Goal: Find specific page/section: Find specific page/section

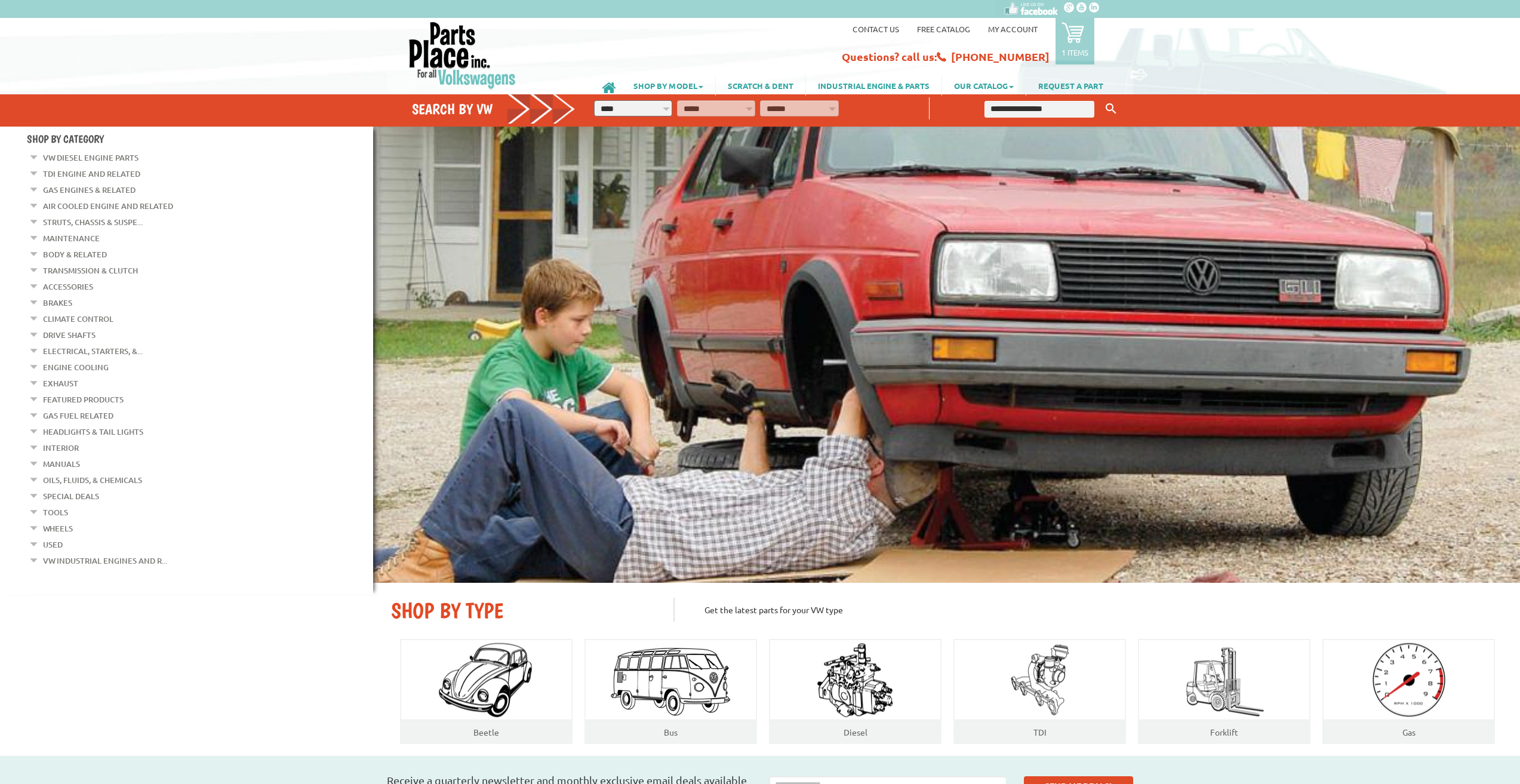
click at [33, 158] on em at bounding box center [33, 154] width 11 height 13
click at [72, 159] on link "VW Diesel Engine Parts" at bounding box center [90, 158] width 95 height 15
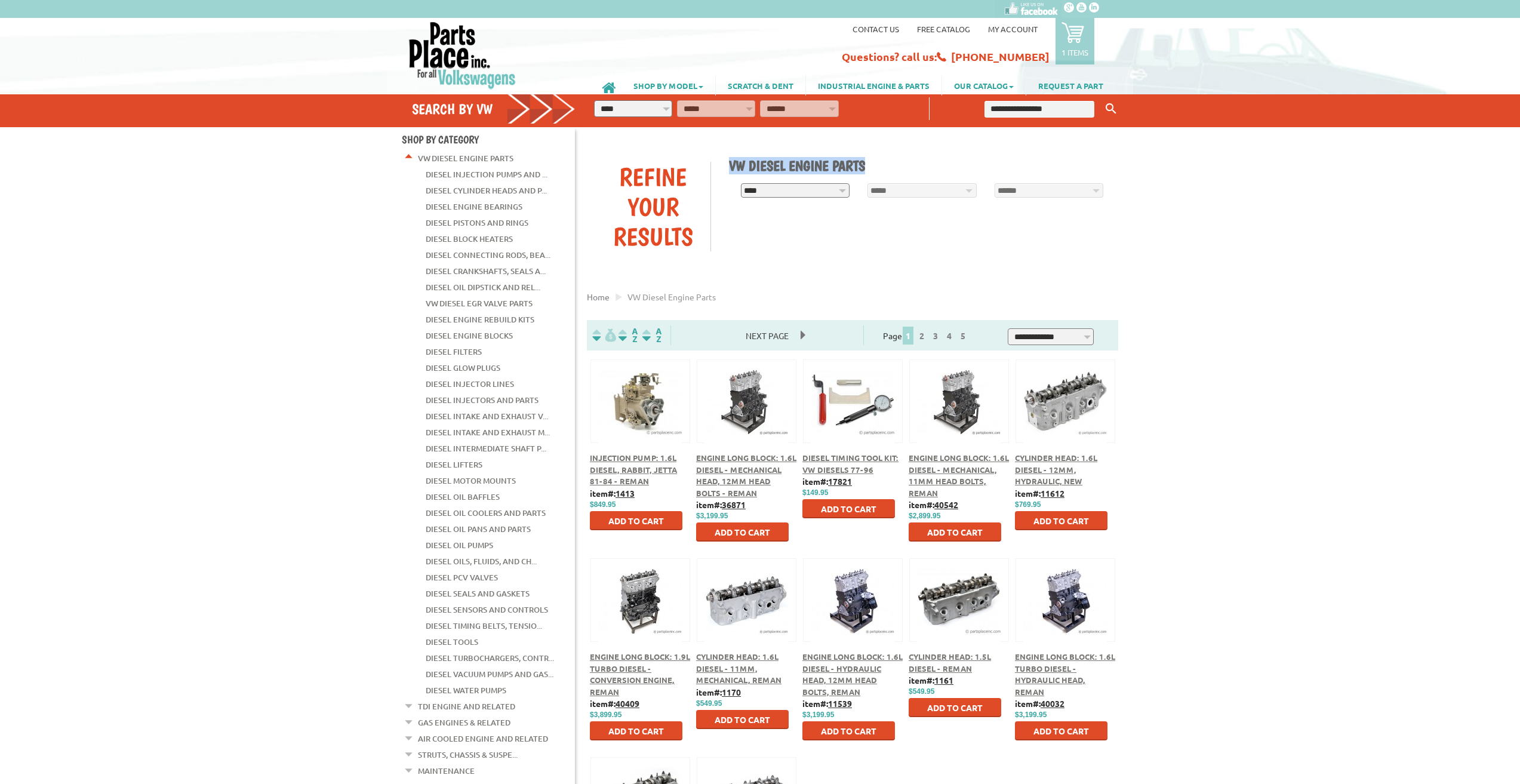
drag, startPoint x: 872, startPoint y: 159, endPoint x: 729, endPoint y: 170, distance: 143.4
click at [729, 170] on h1 "VW Diesel Engine Parts" at bounding box center [920, 166] width 381 height 17
copy h1 "VW Diesel Engine Parts"
drag, startPoint x: 1206, startPoint y: 420, endPoint x: 1219, endPoint y: 419, distance: 13.0
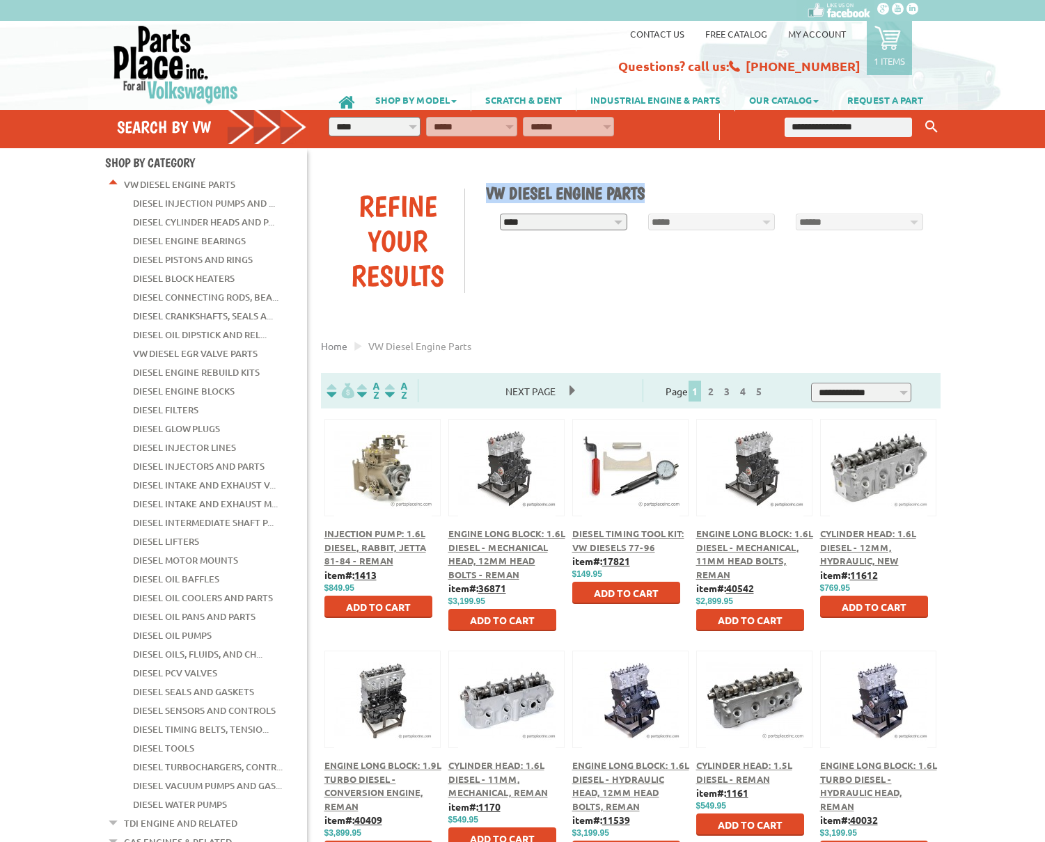
drag, startPoint x: 656, startPoint y: 191, endPoint x: 484, endPoint y: 191, distance: 172.0
click at [484, 191] on div "**********" at bounding box center [707, 202] width 465 height 66
copy h1 "VW Diesel Engine Parts"
click at [165, 202] on link "Diesel Injection Pumps and ..." at bounding box center [204, 203] width 142 height 18
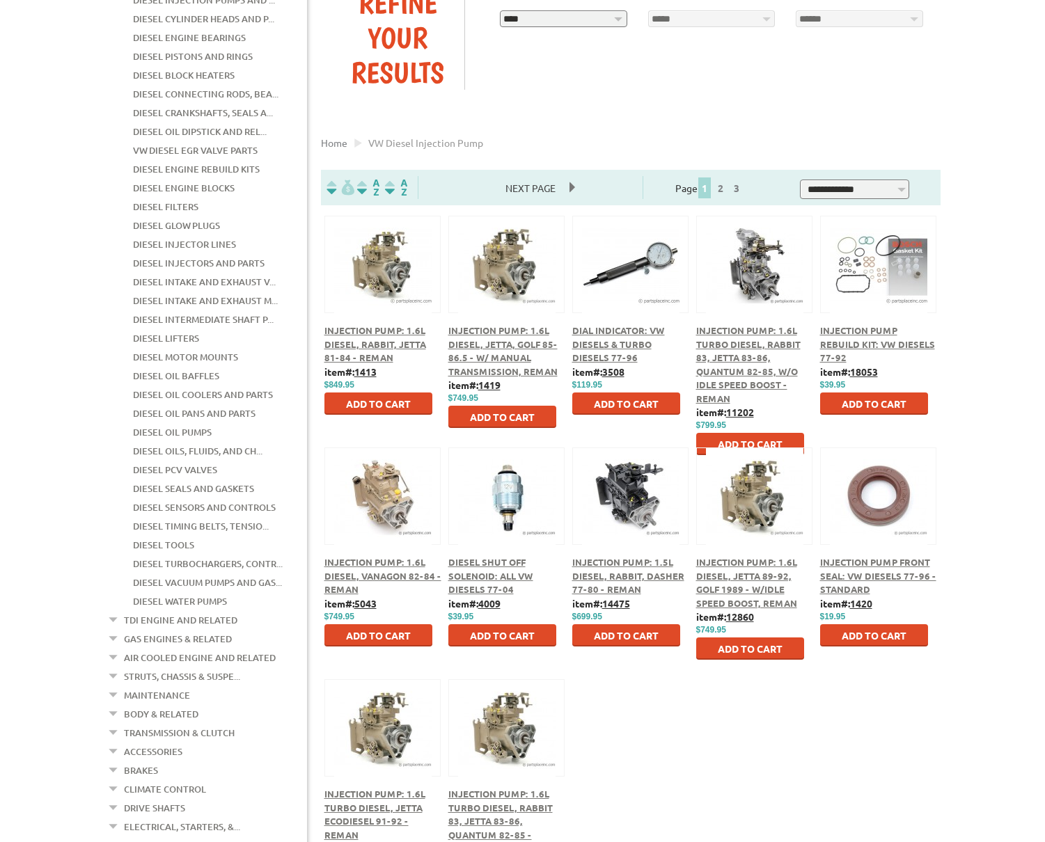
scroll to position [139, 0]
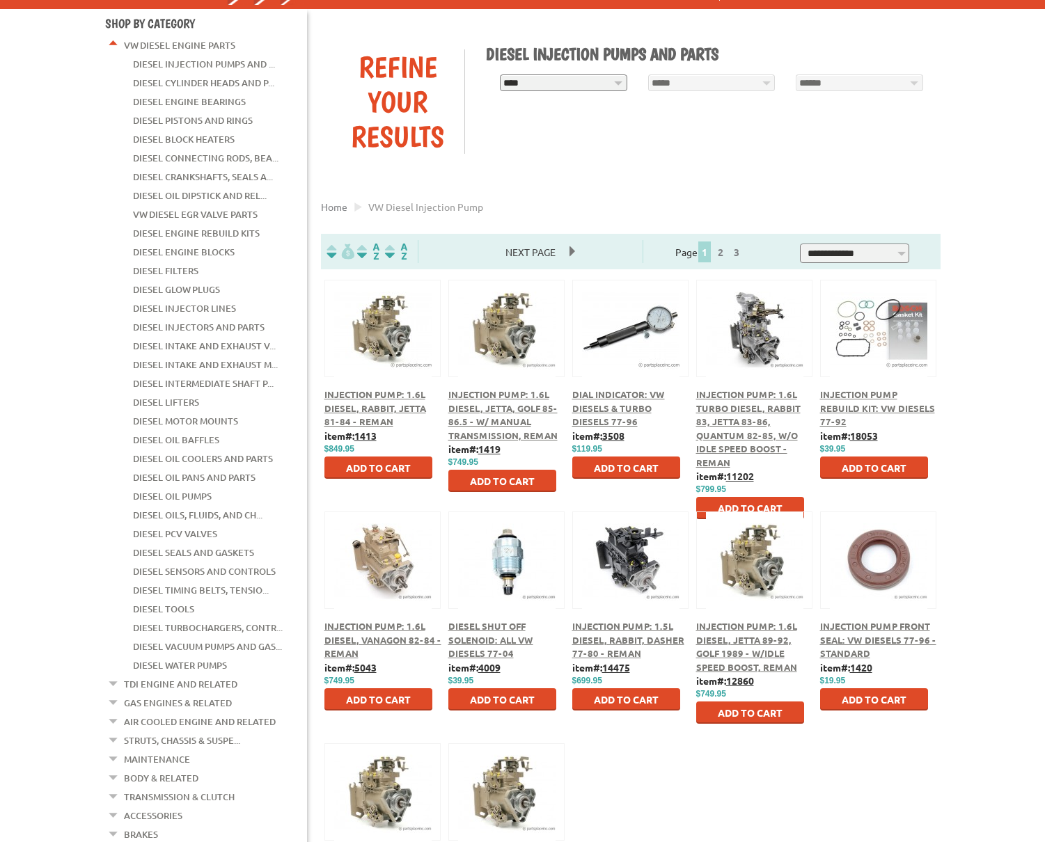
click at [165, 44] on link "VW Diesel Engine Parts" at bounding box center [179, 45] width 111 height 18
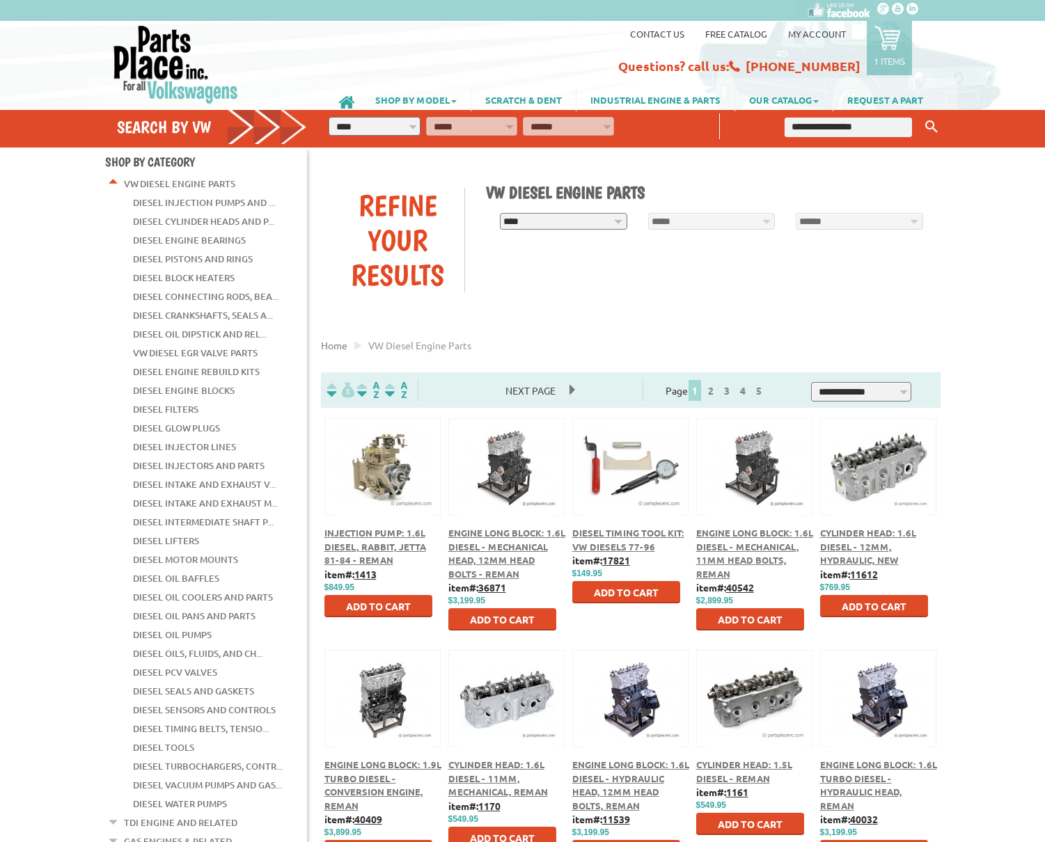
click at [114, 178] on em at bounding box center [113, 180] width 13 height 15
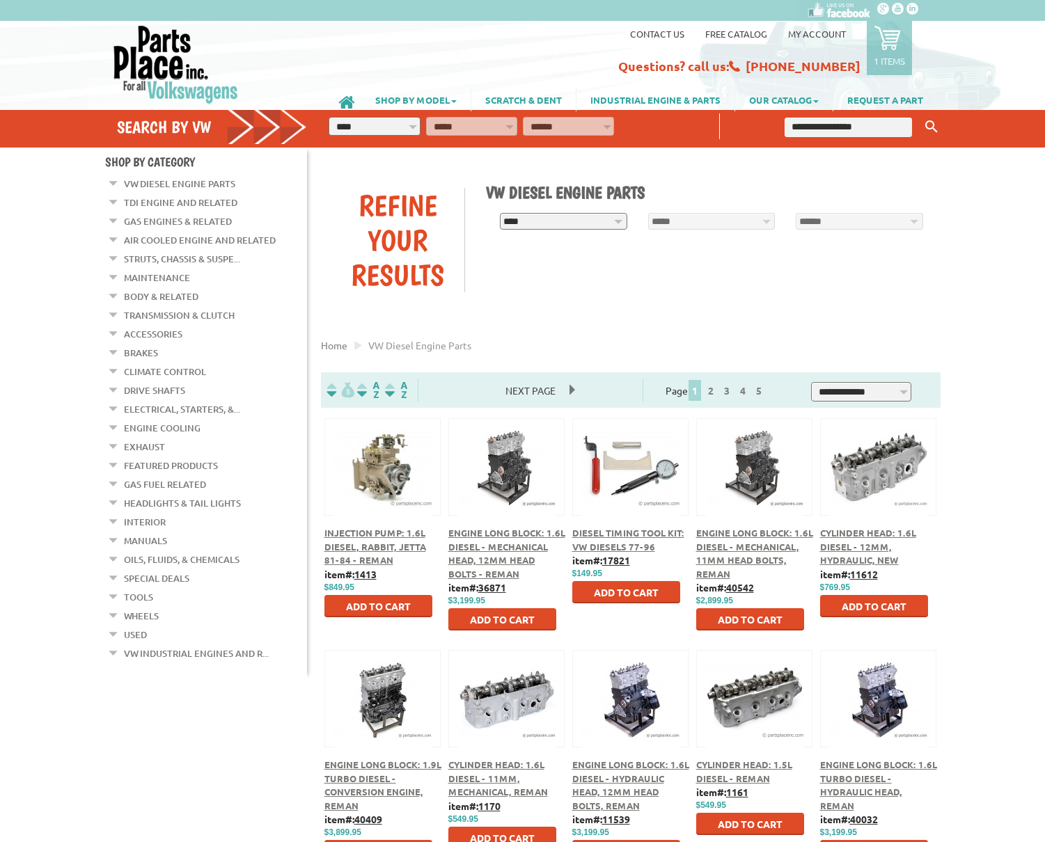
click at [182, 203] on link "TDI Engine and Related" at bounding box center [180, 203] width 113 height 18
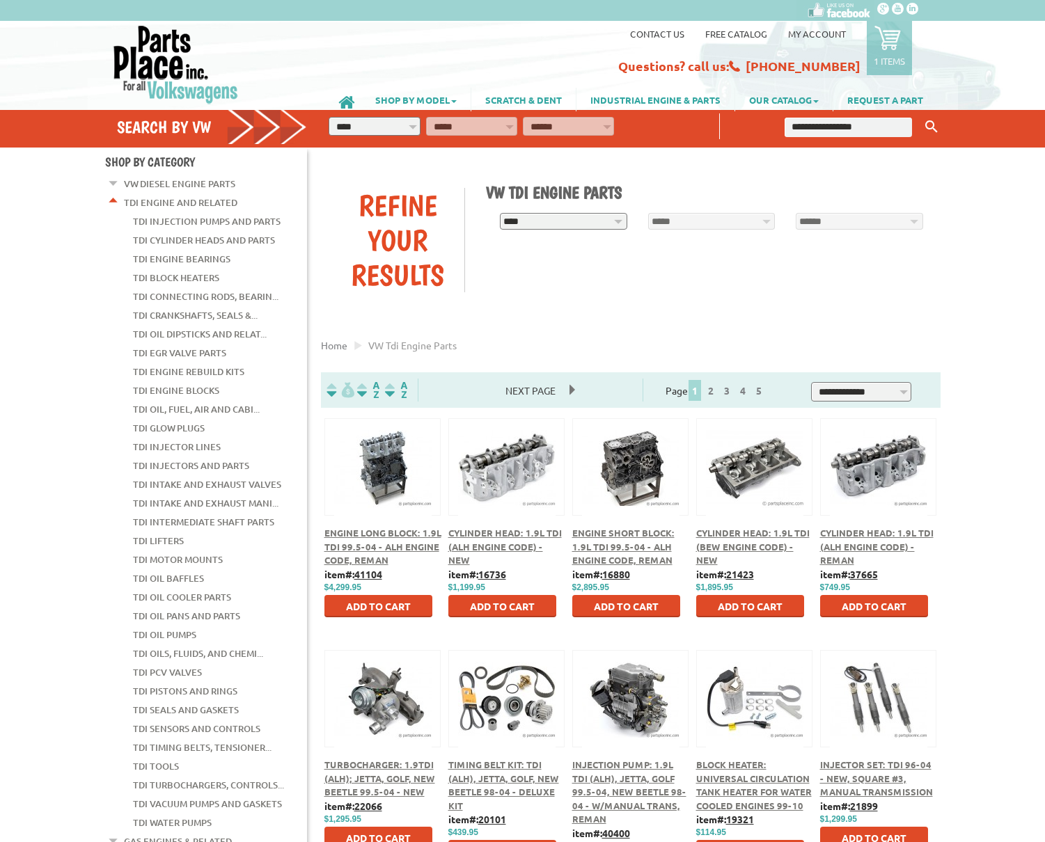
click at [113, 197] on em at bounding box center [113, 199] width 13 height 15
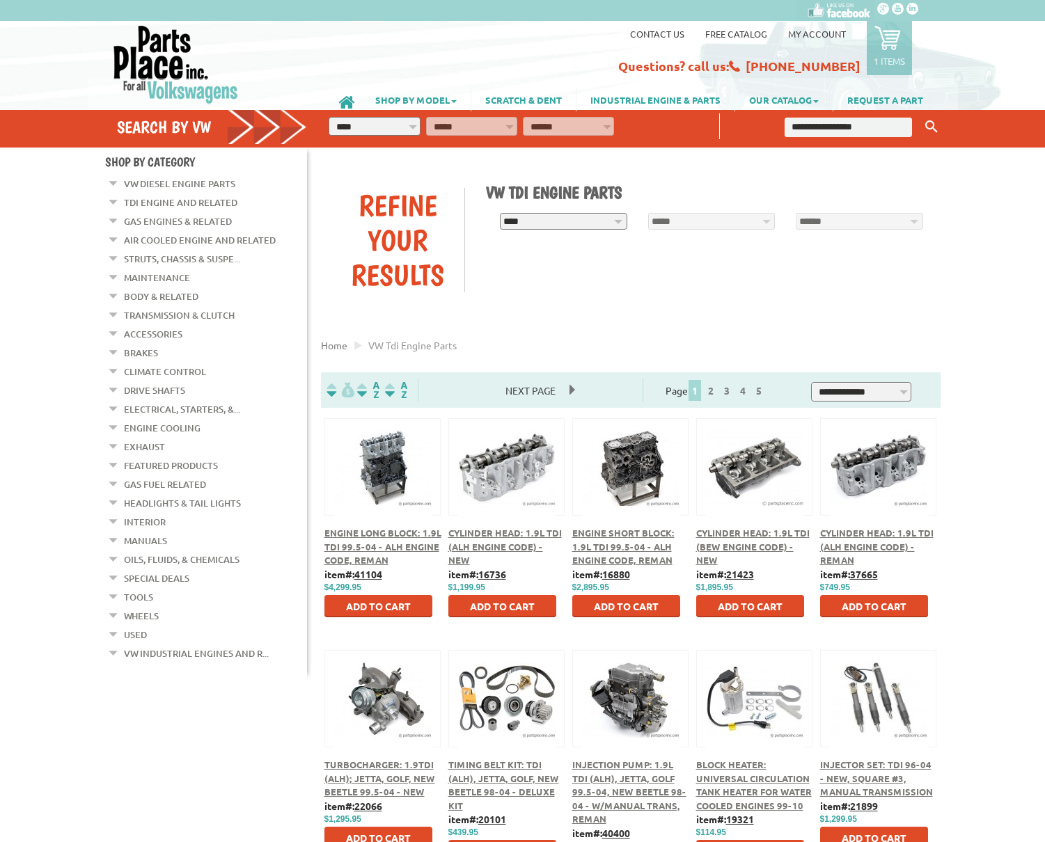
click at [113, 182] on em at bounding box center [113, 180] width 13 height 15
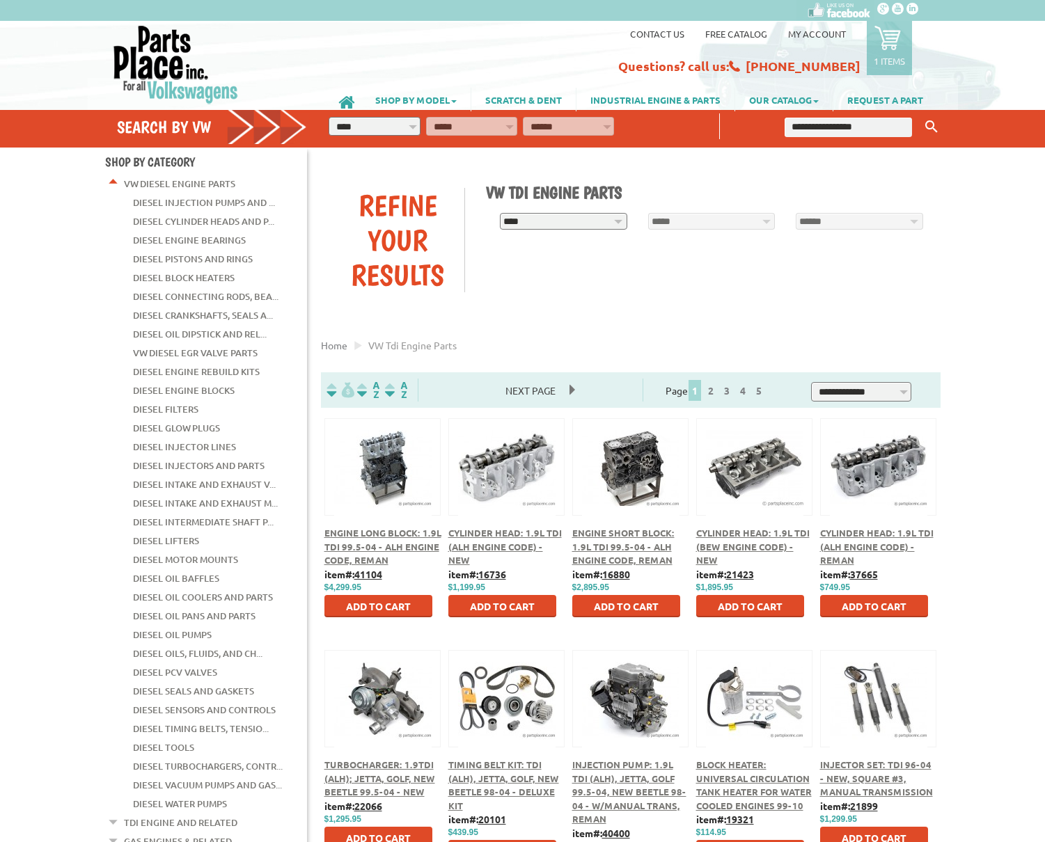
click at [113, 182] on em at bounding box center [113, 180] width 13 height 15
